Goal: Task Accomplishment & Management: Use online tool/utility

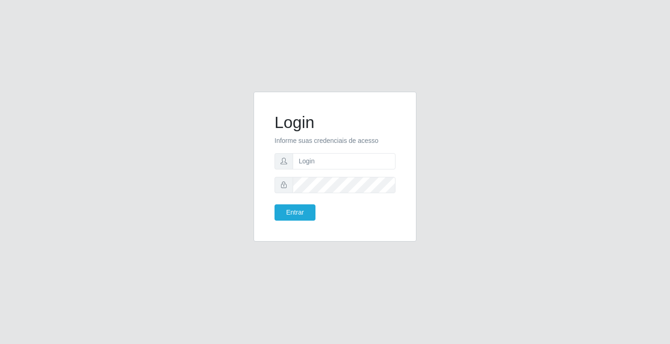
type input "[PERSON_NAME]"
click at [275, 204] on button "Entrar" at bounding box center [295, 212] width 41 height 16
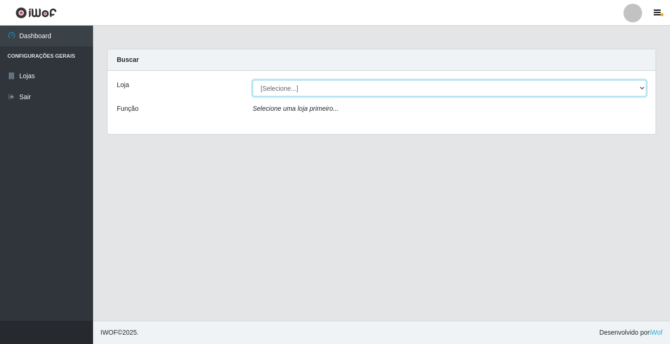
click at [330, 92] on select "[Selecione...] Ideal - Conceição" at bounding box center [450, 88] width 394 height 16
select select "231"
click at [253, 80] on select "[Selecione...] Ideal - Conceição" at bounding box center [450, 88] width 394 height 16
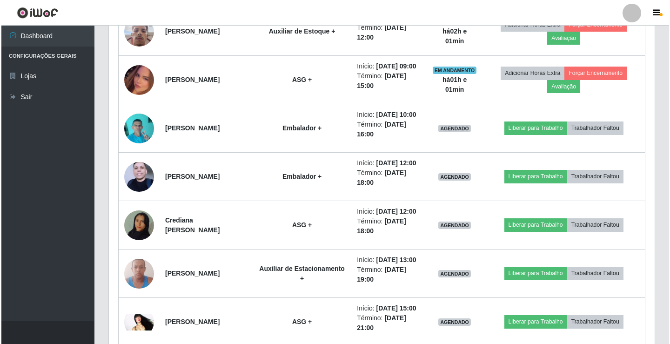
scroll to position [512, 0]
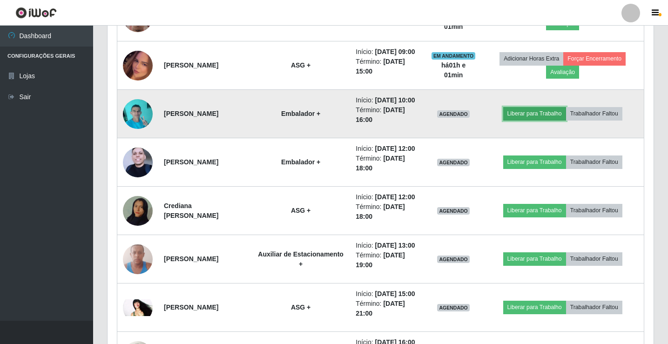
click at [559, 120] on button "Liberar para Trabalho" at bounding box center [534, 113] width 63 height 13
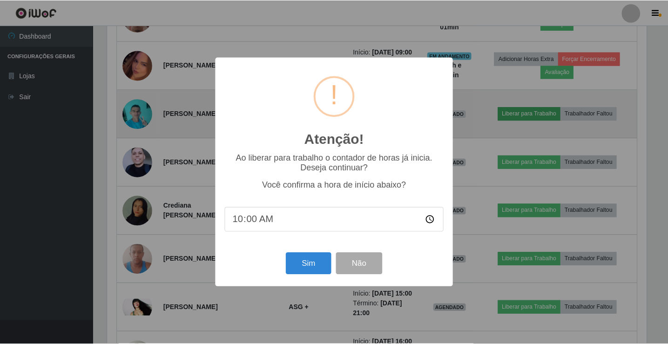
scroll to position [193, 541]
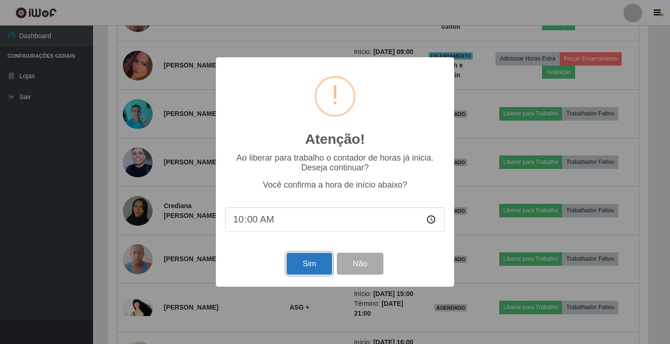
click at [311, 262] on button "Sim" at bounding box center [309, 264] width 45 height 22
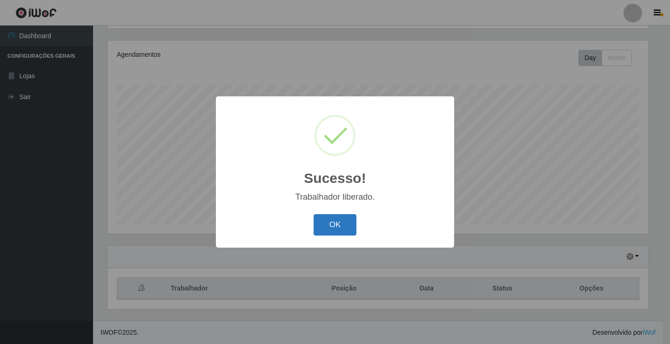
click at [338, 223] on button "OK" at bounding box center [335, 225] width 43 height 22
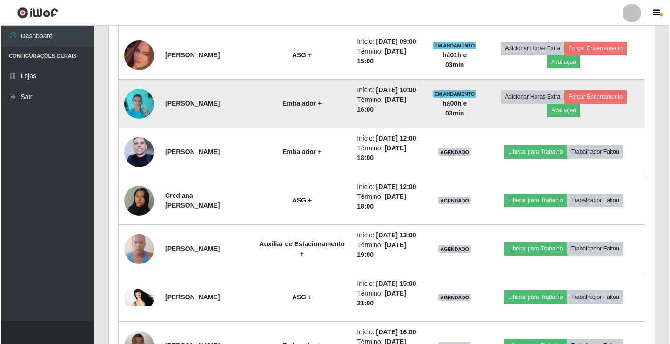
scroll to position [527, 0]
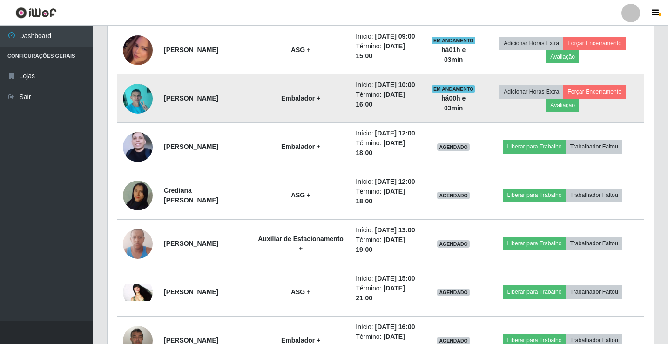
click at [135, 118] on img at bounding box center [138, 99] width 30 height 40
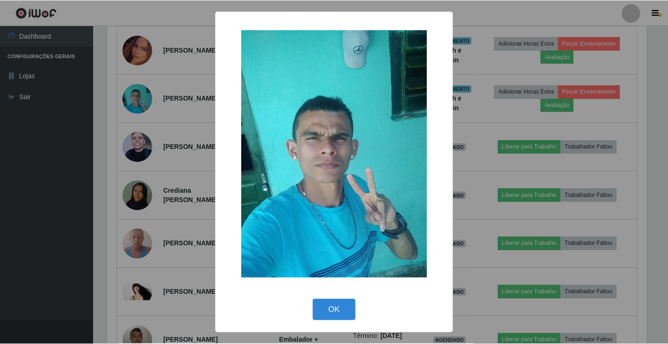
scroll to position [193, 541]
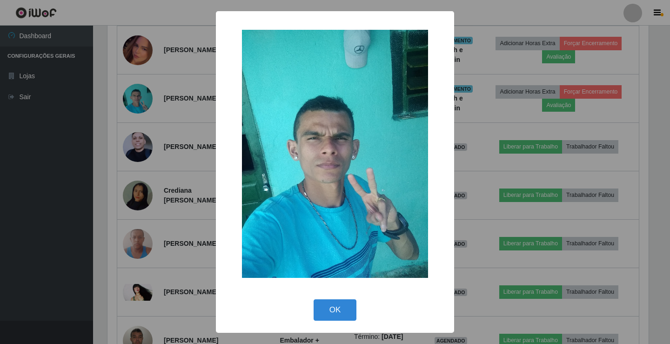
click at [135, 142] on div "× OK Cancel" at bounding box center [335, 172] width 670 height 344
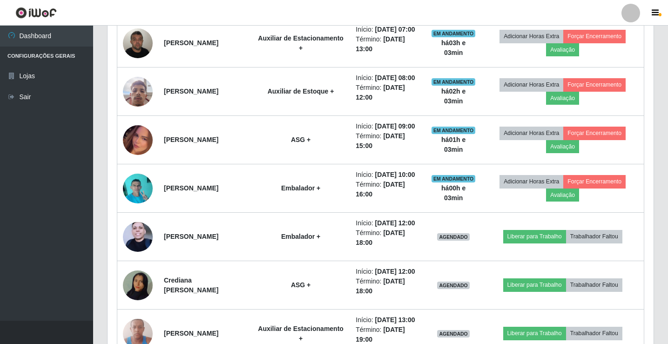
scroll to position [434, 0]
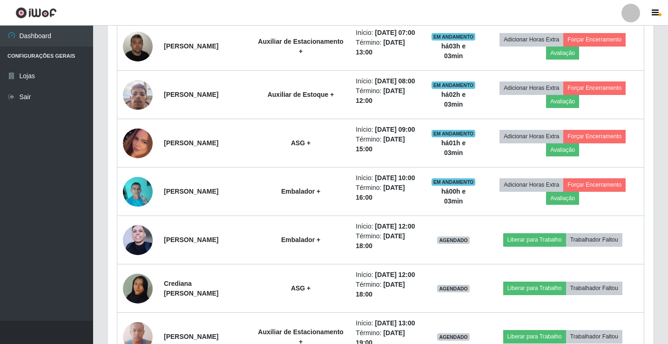
click at [631, 12] on div at bounding box center [631, 13] width 19 height 19
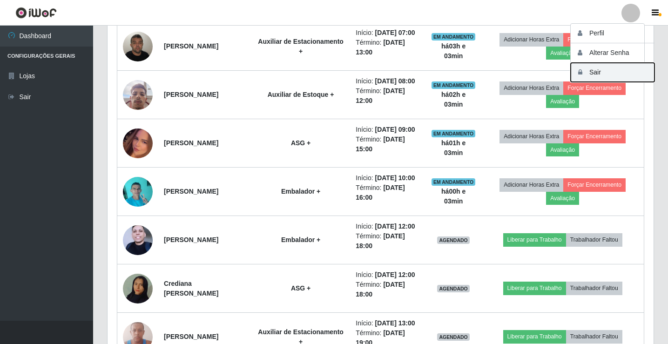
click at [586, 70] on button "Sair" at bounding box center [613, 72] width 84 height 19
